Goal: Information Seeking & Learning: Learn about a topic

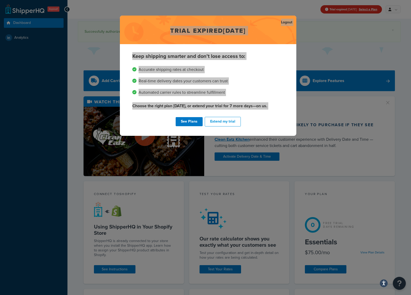
drag, startPoint x: 269, startPoint y: 118, endPoint x: 125, endPoint y: 26, distance: 170.5
click at [110, 18] on div "Trial expired [DATE] Logout Keep shipping smarter and don't lose access to: Acc…" at bounding box center [205, 147] width 411 height 295
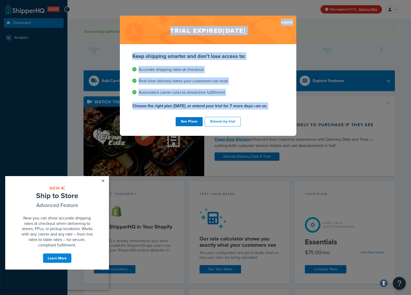
click at [230, 90] on li "Automated carrier rules to streamline fulfillment" at bounding box center [208, 92] width 152 height 7
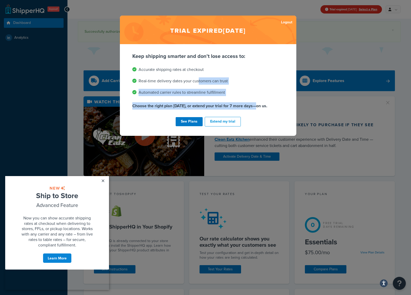
drag, startPoint x: 256, startPoint y: 107, endPoint x: 171, endPoint y: 66, distance: 95.3
click at [171, 66] on div "Keep shipping smarter and don't lose access to: Accurate shipping rates at chec…" at bounding box center [208, 80] width 152 height 57
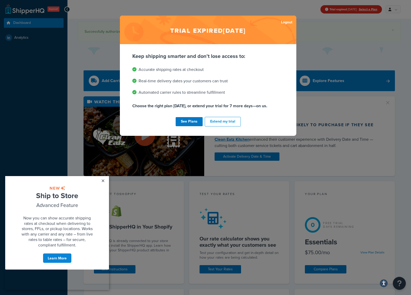
drag, startPoint x: 180, startPoint y: 77, endPoint x: 166, endPoint y: 130, distance: 54.5
click at [180, 77] on li "Real-time delivery dates your customers can trust" at bounding box center [208, 80] width 152 height 7
drag, startPoint x: 99, startPoint y: 180, endPoint x: 142, endPoint y: 338, distance: 163.7
click at [99, 180] on link "×" at bounding box center [102, 180] width 9 height 9
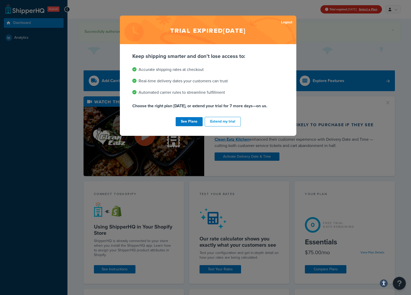
click at [248, 91] on li "Automated carrier rules to streamline fulfillment" at bounding box center [208, 92] width 152 height 7
click at [226, 83] on li "Real-time delivery dates your customers can trust" at bounding box center [208, 80] width 152 height 7
click at [237, 88] on ul "Accurate shipping rates at checkout Real-time delivery dates your customers can…" at bounding box center [208, 81] width 152 height 30
click at [232, 85] on ul "Accurate shipping rates at checkout Real-time delivery dates your customers can…" at bounding box center [208, 81] width 152 height 30
